Goal: Task Accomplishment & Management: Complete application form

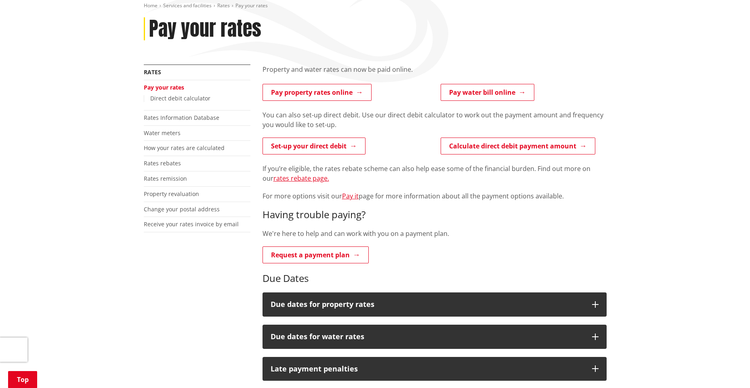
scroll to position [161, 0]
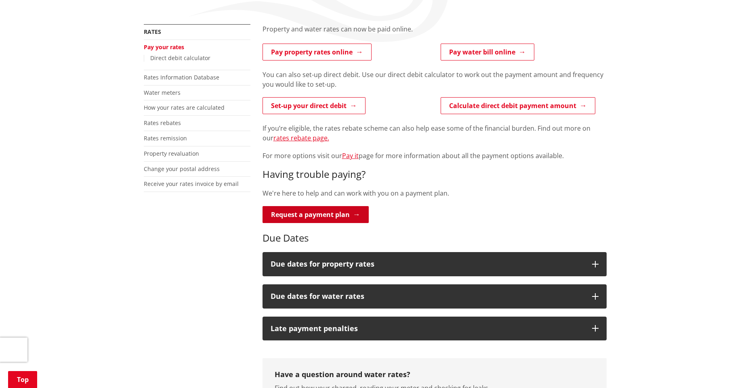
click at [306, 216] on link "Request a payment plan" at bounding box center [315, 214] width 106 height 17
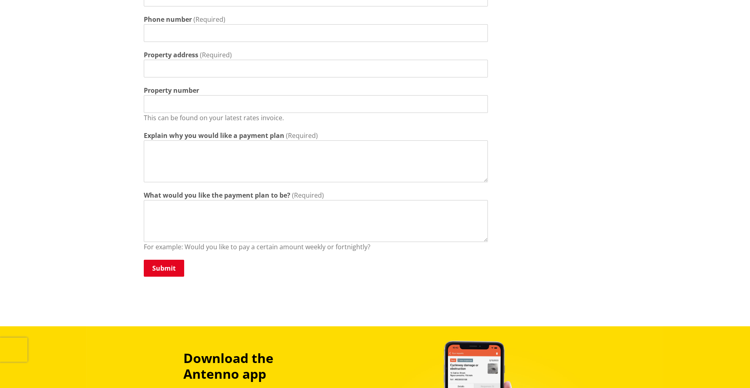
scroll to position [40, 0]
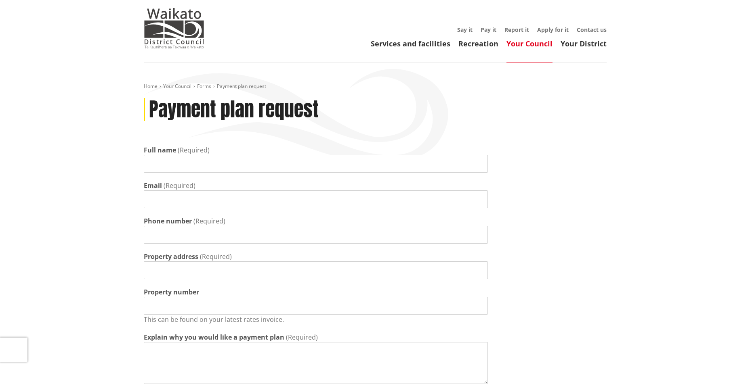
click at [188, 163] on input "Full name" at bounding box center [316, 164] width 344 height 18
type input "[PERSON_NAME]"
drag, startPoint x: 236, startPoint y: 203, endPoint x: 148, endPoint y: 201, distance: 88.0
click at [148, 201] on input "[PERSON_NAME][EMAIL_ADDRESS][DOMAIN_NAME]" at bounding box center [316, 200] width 344 height 18
type input "[EMAIL_ADDRESS][DOMAIN_NAME]"
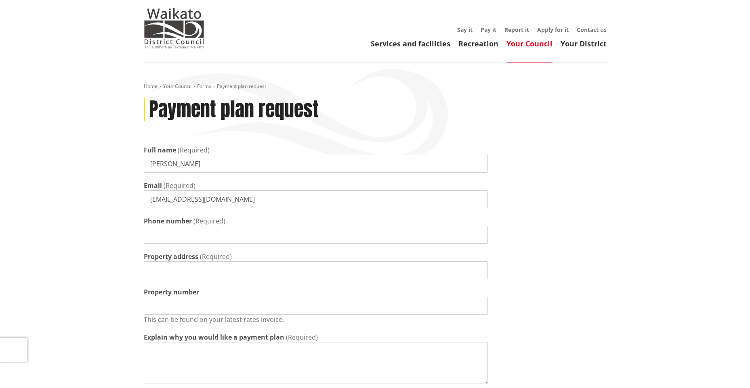
click at [170, 237] on input "Phone number" at bounding box center [316, 235] width 344 height 18
type input "0224003343"
click at [170, 272] on input "Property address" at bounding box center [316, 271] width 344 height 18
type input "[STREET_ADDRESS][PERSON_NAME]"
click at [177, 305] on input "Property number" at bounding box center [316, 306] width 344 height 18
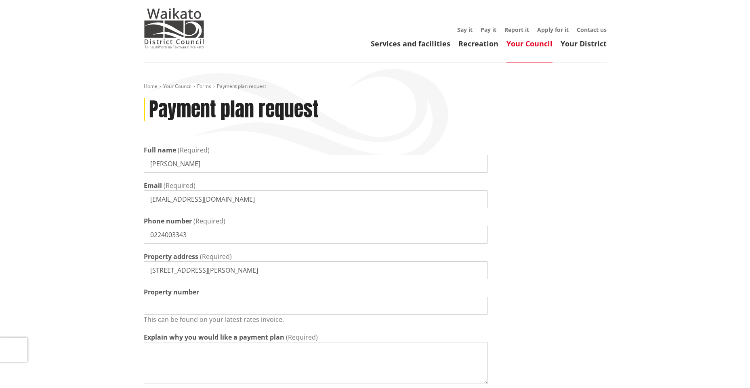
click at [177, 305] on input "Property number" at bounding box center [316, 306] width 344 height 18
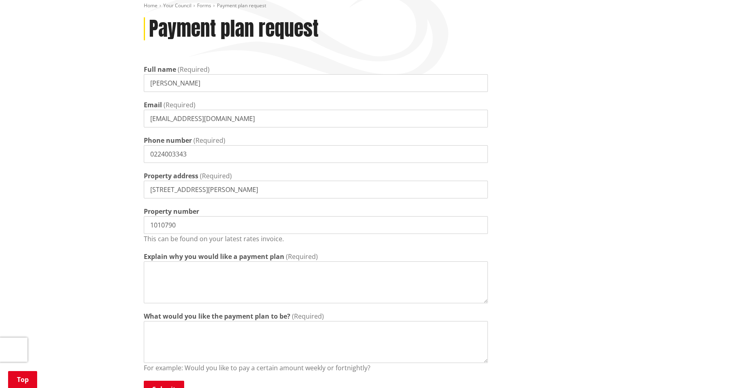
type input "1010790"
click at [173, 270] on textarea "Explain why you would like a payment plan" at bounding box center [316, 283] width 344 height 42
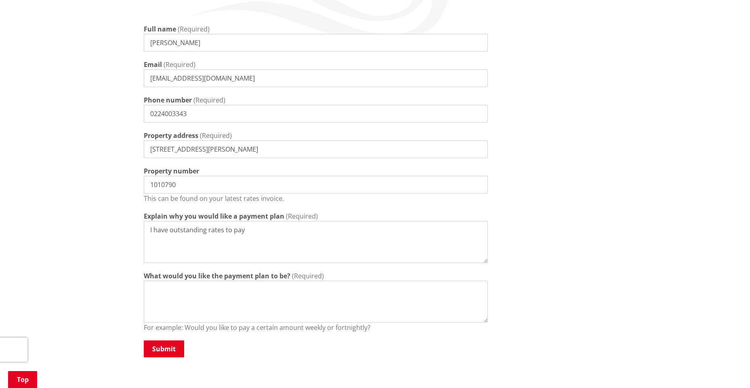
type textarea "I have outstanding rates to pay"
click at [172, 288] on textarea "What would you like the payment plan to be?" at bounding box center [316, 302] width 344 height 42
type textarea "$200 per fortnight"
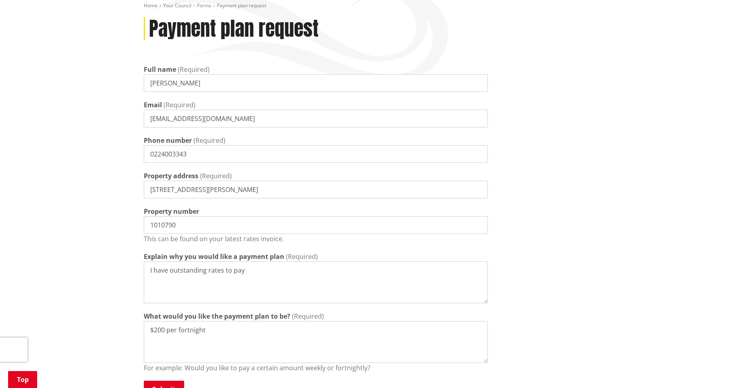
scroll to position [283, 0]
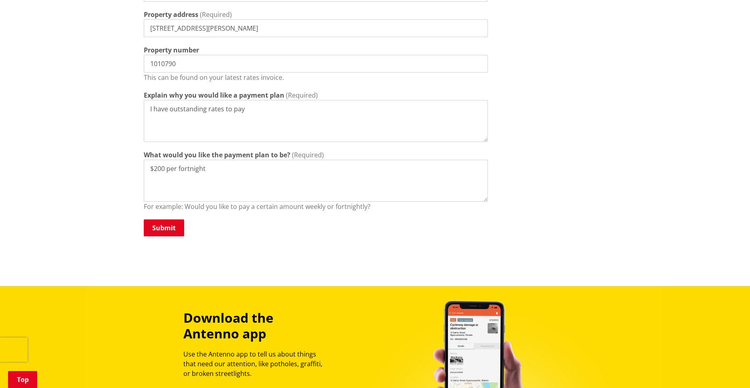
click at [161, 223] on button "Submit" at bounding box center [164, 228] width 40 height 17
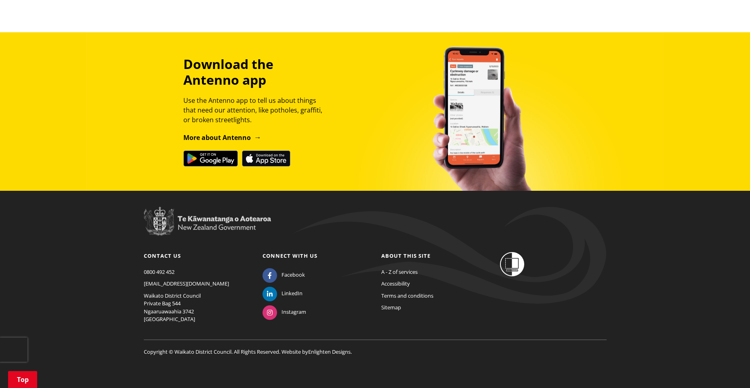
scroll to position [231, 0]
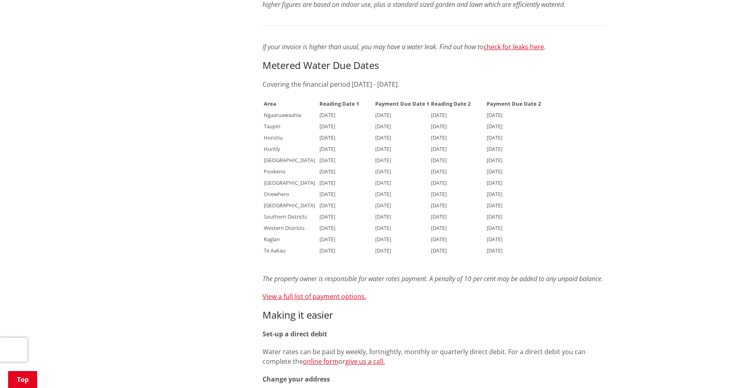
scroll to position [686, 0]
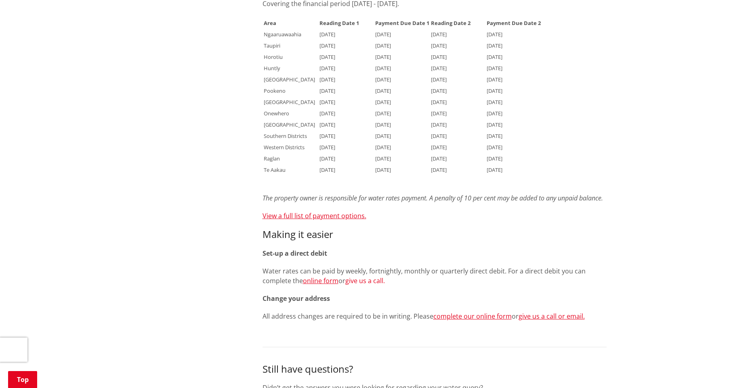
click at [368, 281] on link "give us a call." at bounding box center [365, 281] width 40 height 9
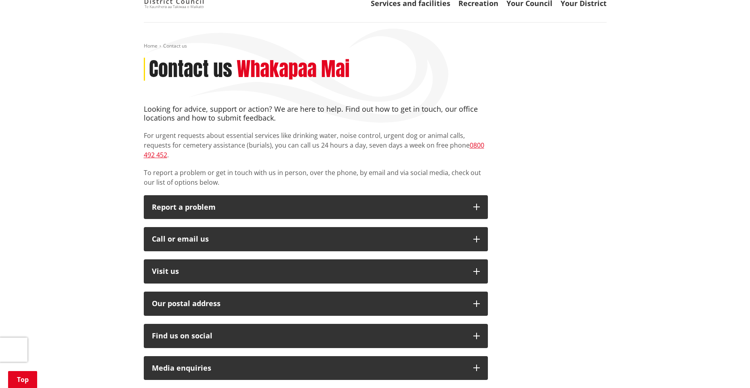
scroll to position [121, 0]
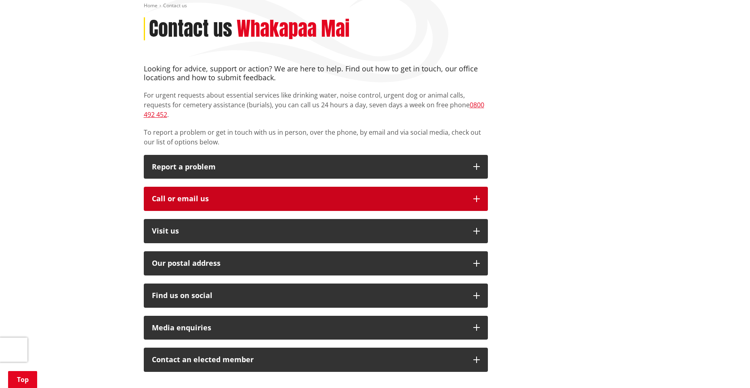
click at [478, 196] on icon "button" at bounding box center [476, 199] width 6 height 6
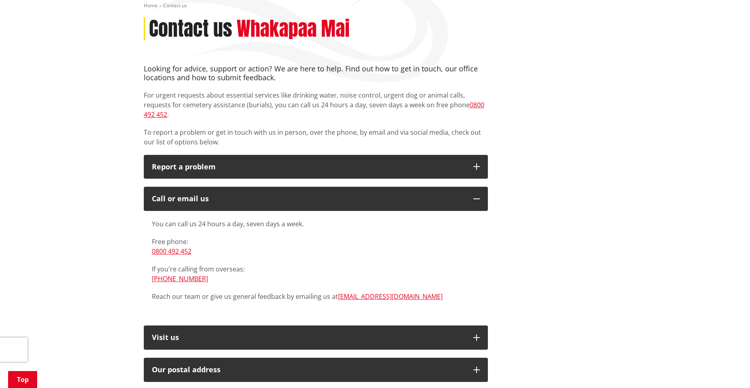
click at [420, 29] on div "Contact us Whakapaa Mai" at bounding box center [375, 28] width 463 height 23
